Goal: Information Seeking & Learning: Find specific fact

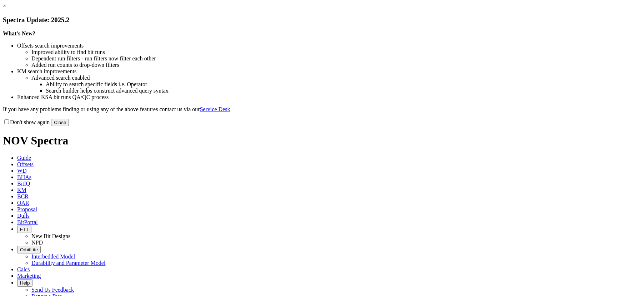
click at [455, 126] on div "Don't show again Close" at bounding box center [312, 122] width 618 height 8
click at [69, 126] on button "Close" at bounding box center [60, 123] width 18 height 8
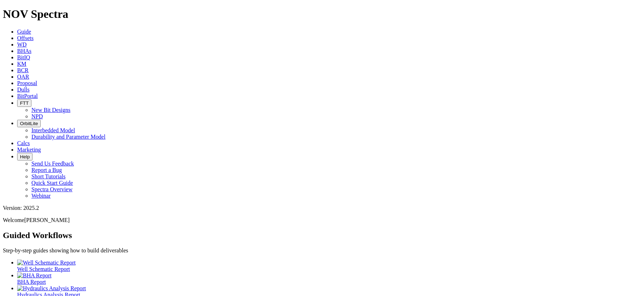
click at [26, 61] on link "KM" at bounding box center [21, 64] width 9 height 6
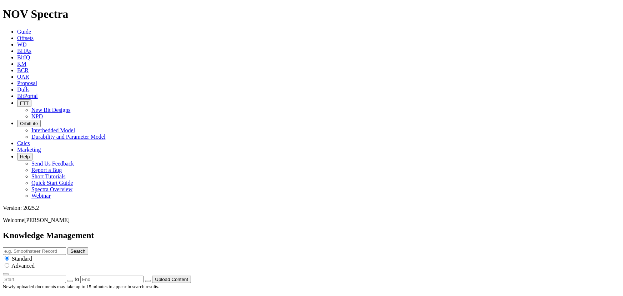
click at [66, 247] on input "text" at bounding box center [34, 251] width 63 height 8
paste input "limeFelx tape"
drag, startPoint x: 260, startPoint y: 36, endPoint x: 264, endPoint y: 49, distance: 13.3
click at [66, 247] on input "limeFelx tape" at bounding box center [34, 251] width 63 height 8
type input "limeFelx tape"
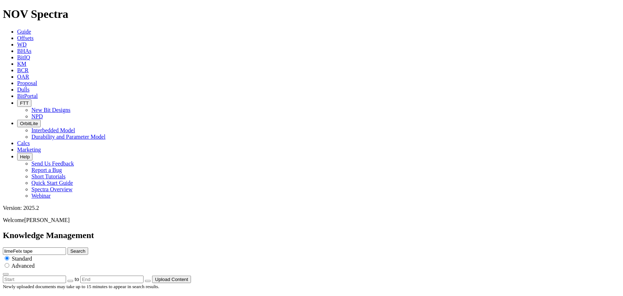
click at [88, 247] on button "Search" at bounding box center [78, 251] width 21 height 8
click at [66, 247] on input "limeFelx tape" at bounding box center [34, 251] width 63 height 8
type input "lime Felx tape"
click at [88, 247] on button "Search" at bounding box center [78, 251] width 21 height 8
click at [66, 247] on input "lime Felx tape" at bounding box center [34, 251] width 63 height 8
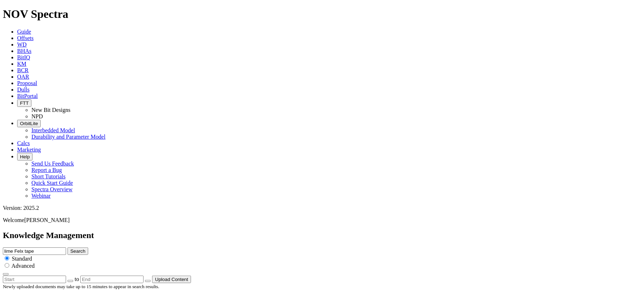
click at [66, 247] on input "lime Felx tape" at bounding box center [34, 251] width 63 height 8
type input "lime Flex tape"
click at [88, 247] on button "Search" at bounding box center [78, 251] width 21 height 8
drag, startPoint x: 310, startPoint y: 170, endPoint x: 287, endPoint y: 5, distance: 167.3
drag, startPoint x: 260, startPoint y: 38, endPoint x: 290, endPoint y: 58, distance: 36.3
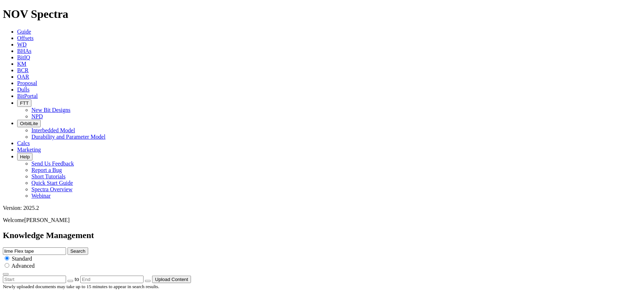
click at [66, 247] on input "lime Flex tape" at bounding box center [34, 251] width 63 height 8
type input "Flex tape"
click at [70, 248] on icon "submit" at bounding box center [70, 250] width 0 height 5
drag, startPoint x: 324, startPoint y: 105, endPoint x: 313, endPoint y: -35, distance: 140.1
click at [300, 247] on div "Flex tape Search Standard Advanced" at bounding box center [312, 261] width 618 height 28
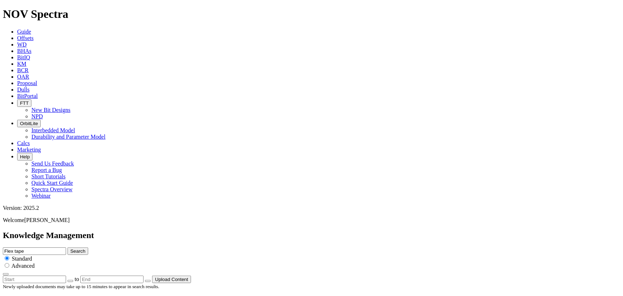
click at [66, 247] on input "Flex tape" at bounding box center [34, 251] width 63 height 8
type input "F"
type input "Anderreamer"
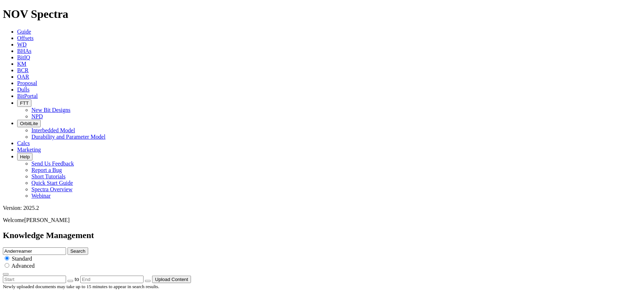
click at [68, 247] on button "Search" at bounding box center [78, 251] width 21 height 8
